Goal: Transaction & Acquisition: Purchase product/service

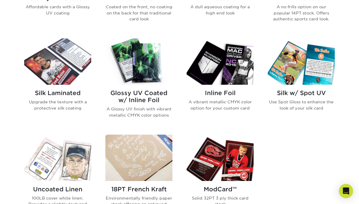
scroll to position [345, 0]
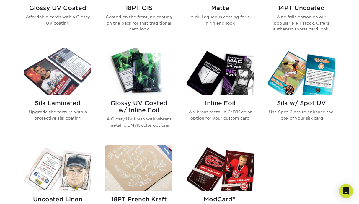
click at [142, 90] on img at bounding box center [138, 71] width 67 height 46
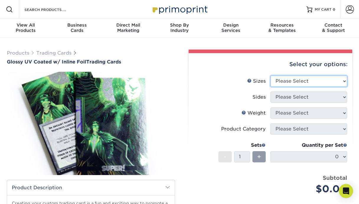
click at [299, 85] on select "Please Select 2.5" x 3.5"" at bounding box center [308, 80] width 77 height 11
select select "2.50x3.50"
click at [270, 75] on select "Please Select 2.5" x 3.5"" at bounding box center [308, 80] width 77 height 11
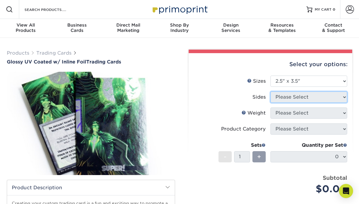
click at [299, 95] on select "Please Select" at bounding box center [308, 96] width 77 height 11
select select "e9e9dfb3-fba1-4d60-972c-fd9ca5904d33"
click at [270, 91] on select "Please Select Print Both Sides - Foil Back Only Print Both Sides - Foil Both Si…" at bounding box center [308, 96] width 77 height 11
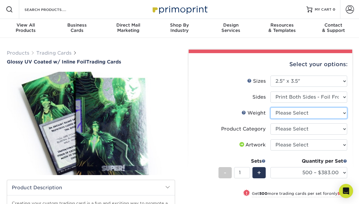
click at [296, 112] on select "Please Select 16PT" at bounding box center [308, 112] width 77 height 11
select select "16PT"
click at [270, 107] on select "Please Select 16PT" at bounding box center [308, 112] width 77 height 11
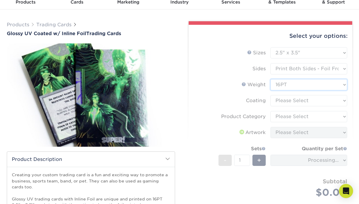
scroll to position [29, 0]
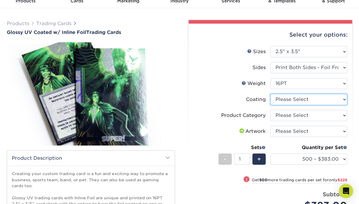
click at [283, 99] on select at bounding box center [308, 99] width 77 height 11
select select "ae367451-b2b8-45df-a344-0f05b6a12993"
click at [270, 94] on select at bounding box center [308, 99] width 77 height 11
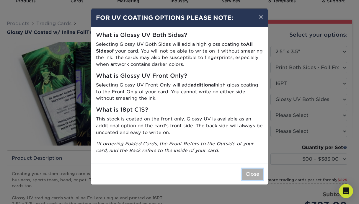
click at [250, 174] on button "Close" at bounding box center [252, 173] width 21 height 11
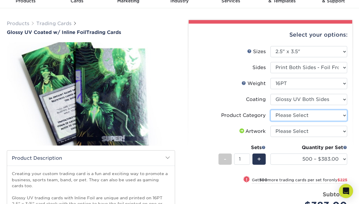
click at [295, 116] on select "Please Select Trading Cards" at bounding box center [308, 115] width 77 height 11
select select "c2f9bce9-36c2-409d-b101-c29d9d031e18"
click at [270, 110] on select "Please Select Trading Cards" at bounding box center [308, 115] width 77 height 11
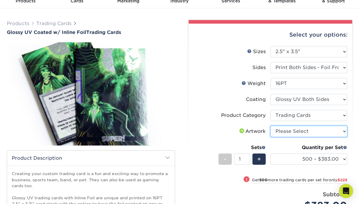
click at [290, 132] on select "Please Select I will upload files I need a design - $100" at bounding box center [308, 131] width 77 height 11
select select "upload"
click at [270, 126] on select "Please Select I will upload files I need a design - $100" at bounding box center [308, 131] width 77 height 11
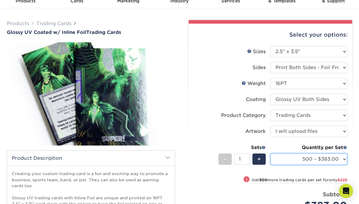
click at [314, 157] on select "500 – $383.00 1000 – $608.00 2500 – $883.00 5000 – $1252.00" at bounding box center [308, 158] width 77 height 11
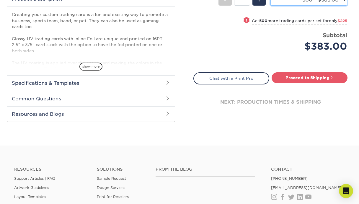
scroll to position [0, 0]
